Goal: Navigation & Orientation: Go to known website

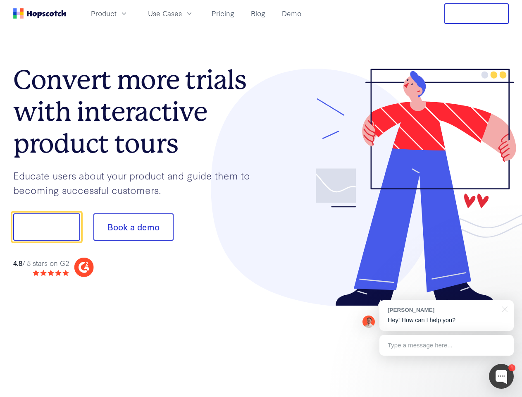
click at [261, 198] on div at bounding box center [385, 188] width 248 height 238
click at [116, 13] on span "Product" at bounding box center [104, 13] width 26 height 10
click at [182, 13] on span "Use Cases" at bounding box center [165, 13] width 34 height 10
click at [476, 14] on button "Free Trial" at bounding box center [476, 13] width 64 height 21
click at [46, 227] on button "Show me!" at bounding box center [46, 226] width 67 height 27
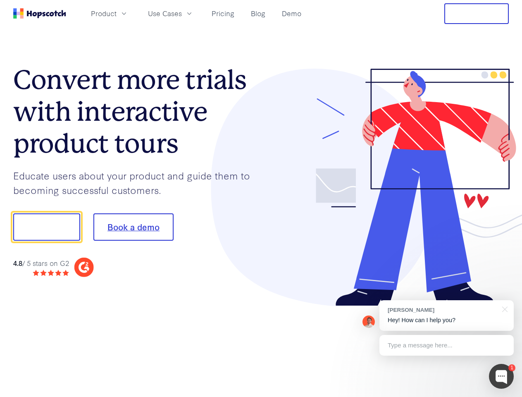
click at [133, 227] on button "Book a demo" at bounding box center [133, 226] width 80 height 27
click at [501, 376] on div at bounding box center [501, 375] width 25 height 25
click at [446, 315] on div "[PERSON_NAME] Hey! How can I help you?" at bounding box center [446, 315] width 134 height 31
click at [503, 308] on div at bounding box center [436, 281] width 155 height 165
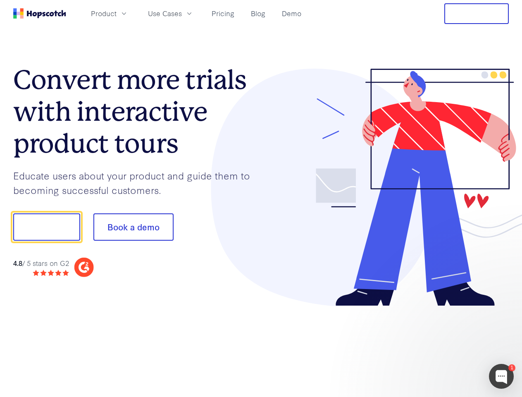
click at [446, 345] on div at bounding box center [436, 281] width 155 height 165
